Goal: Information Seeking & Learning: Learn about a topic

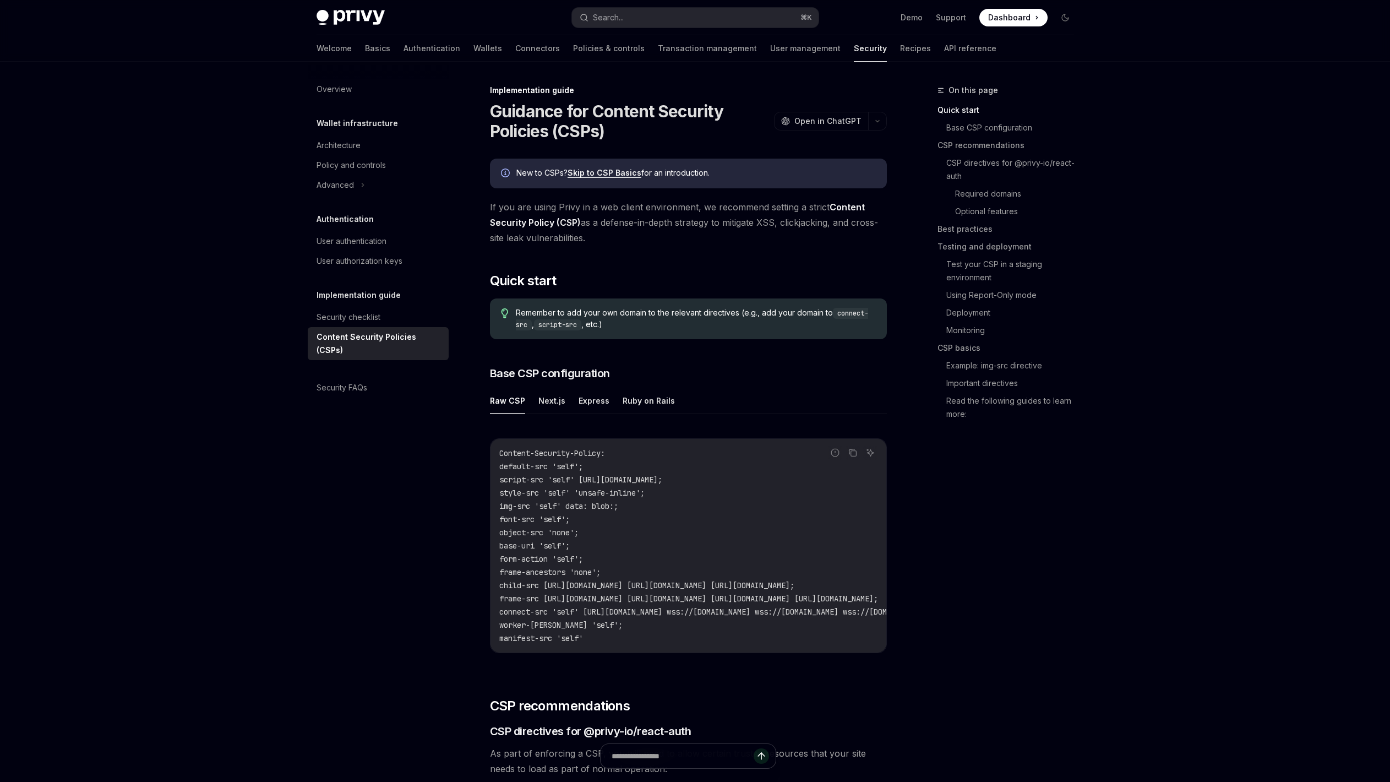
click at [751, 230] on span "If you are using Privy in a web client environment, we recommend setting a stri…" at bounding box center [688, 222] width 397 height 46
drag, startPoint x: 570, startPoint y: 205, endPoint x: 583, endPoint y: 204, distance: 12.7
click at [583, 204] on span "If you are using Privy in a web client environment, we recommend setting a stri…" at bounding box center [688, 222] width 397 height 46
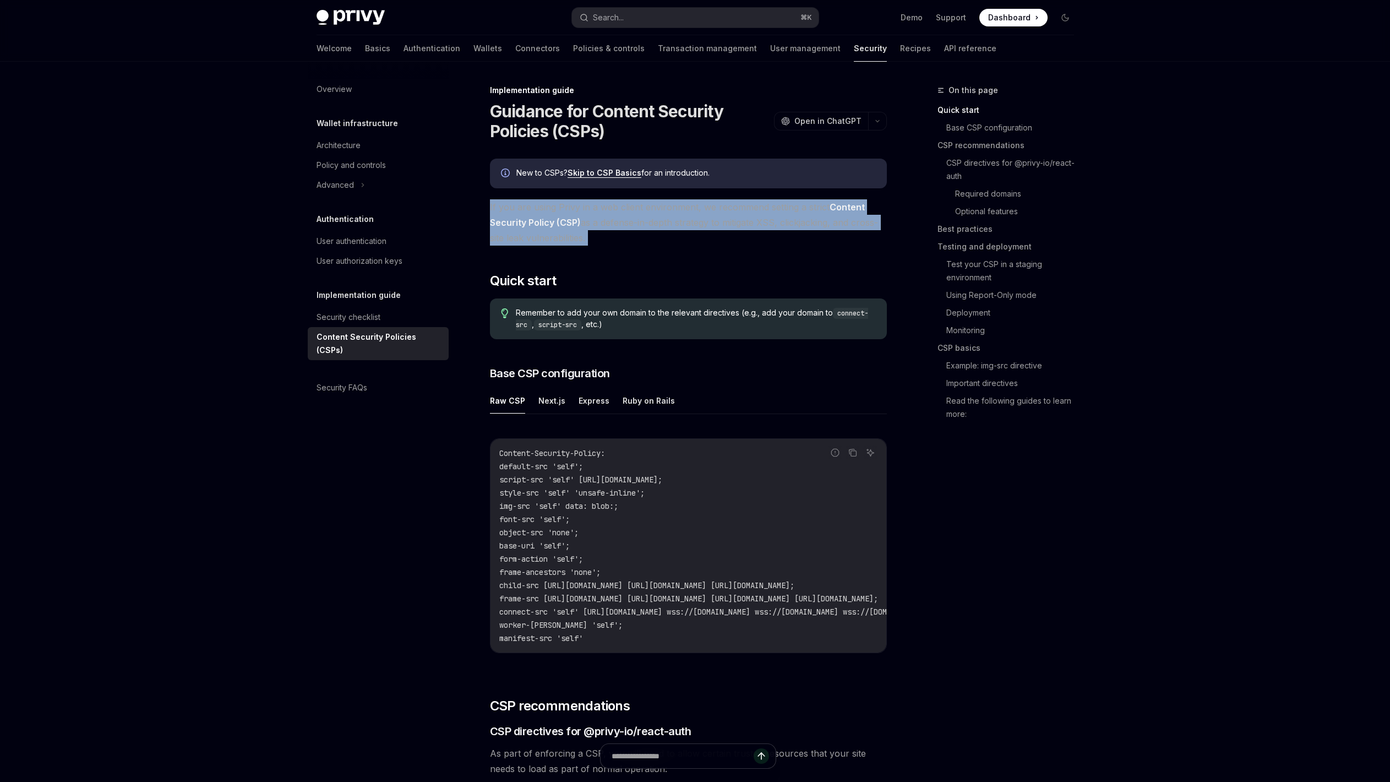
click at [583, 204] on span "If you are using Privy in a web client environment, we recommend setting a stri…" at bounding box center [688, 222] width 397 height 46
click at [612, 206] on span "If you are using Privy in a web client environment, we recommend setting a stri…" at bounding box center [688, 222] width 397 height 46
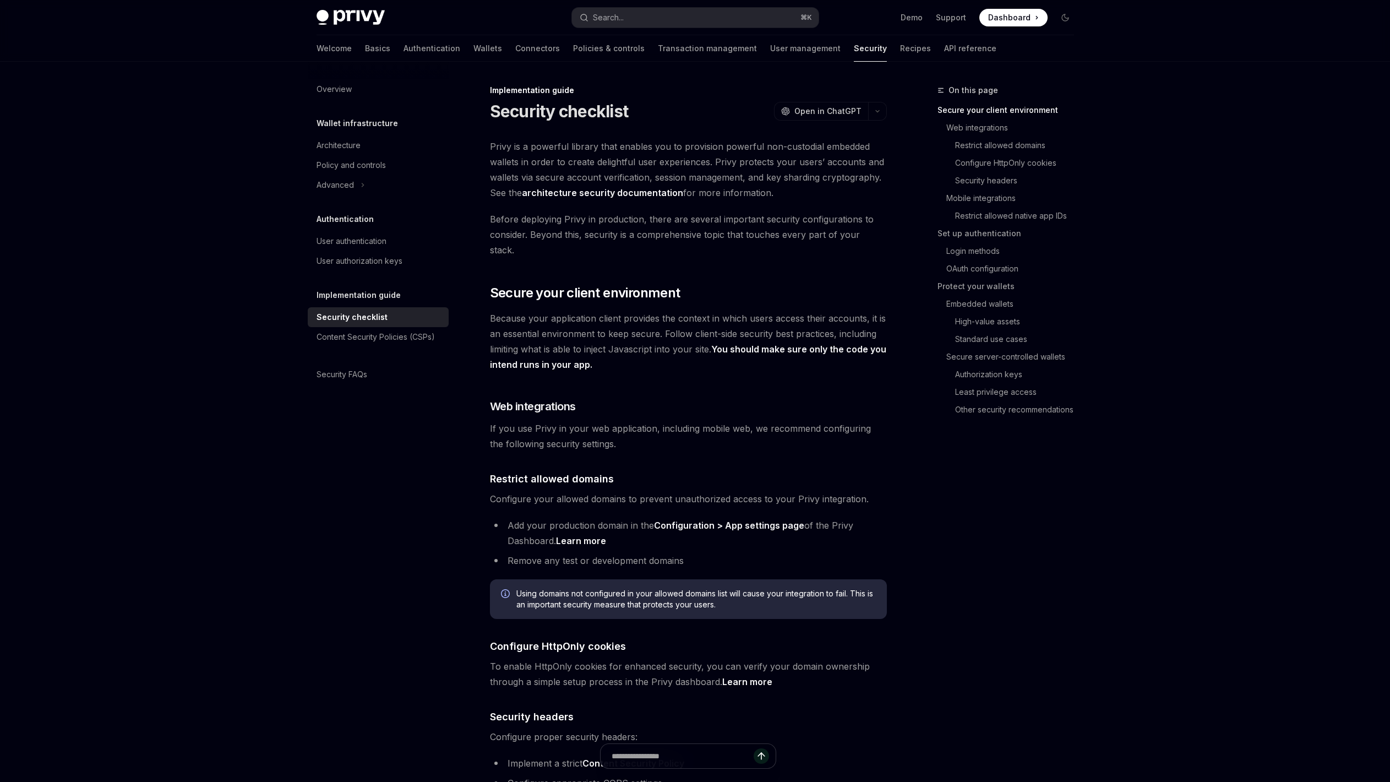
click at [556, 165] on span "Privy is a powerful library that enables you to provision powerful non-custodia…" at bounding box center [688, 170] width 397 height 62
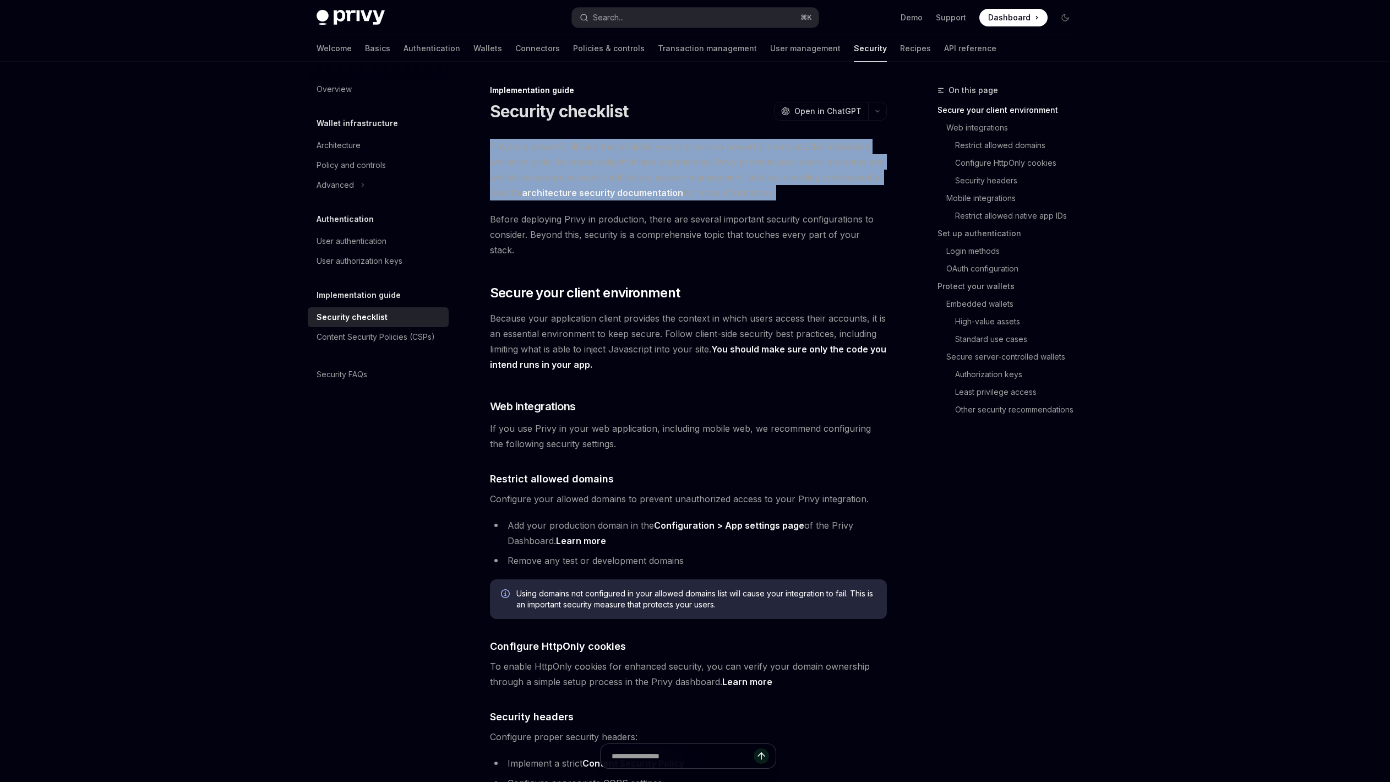
click at [556, 165] on span "Privy is a powerful library that enables you to provision powerful non-custodia…" at bounding box center [688, 170] width 397 height 62
